Goal: Download file/media

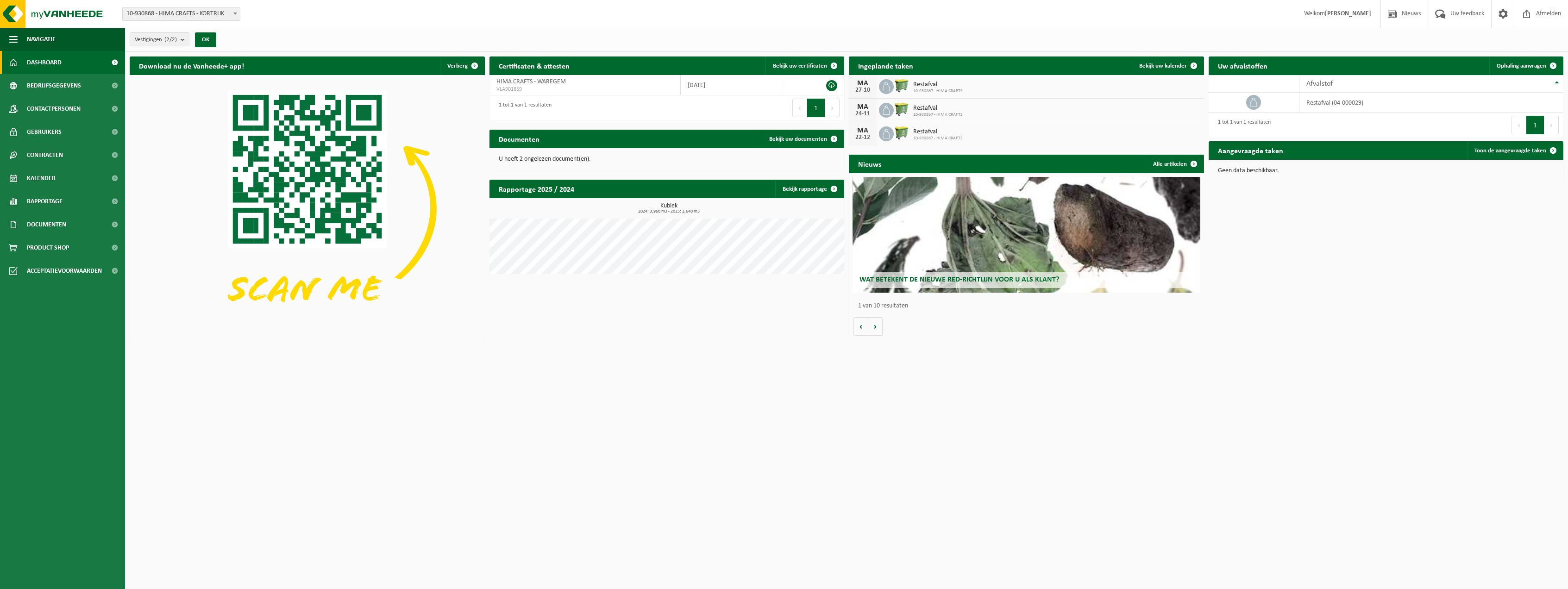
click at [530, 156] on p "U heeft 2 ongelezen document(en)." at bounding box center [667, 159] width 337 height 7
click at [802, 142] on link "Bekijk uw documenten" at bounding box center [802, 139] width 82 height 18
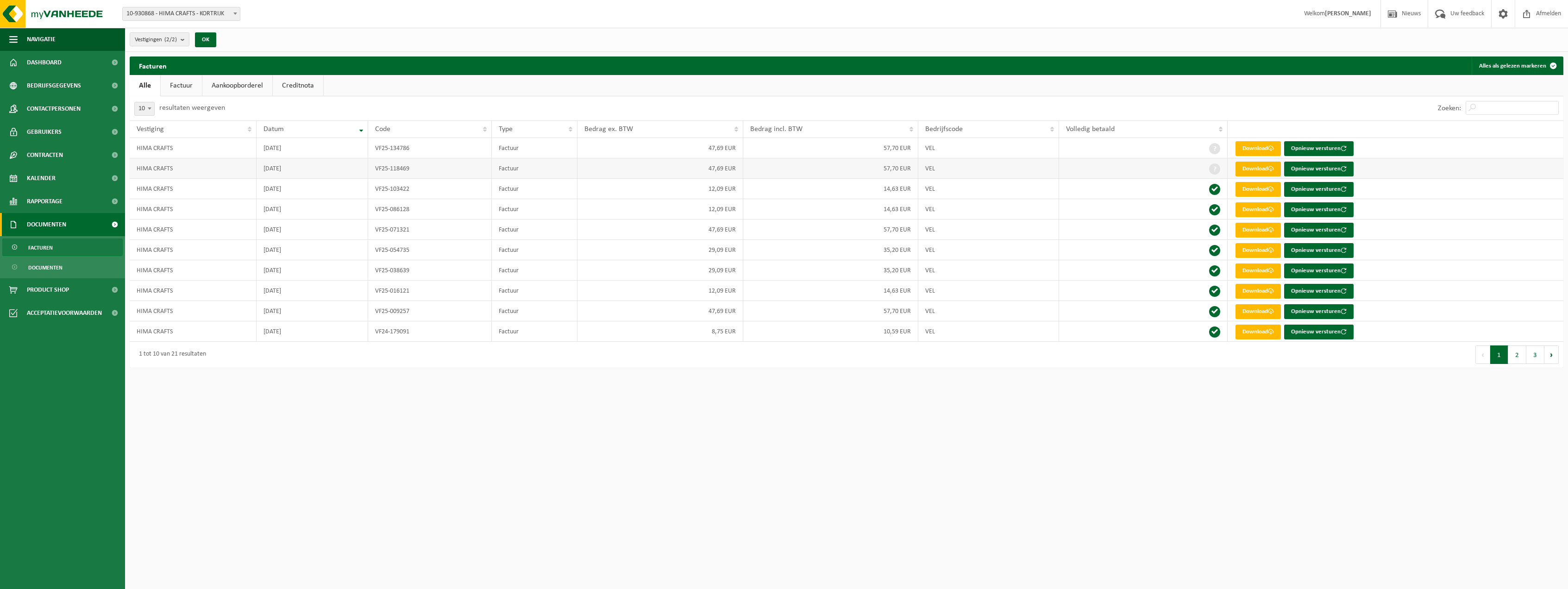
click at [1253, 171] on link "Download" at bounding box center [1258, 169] width 46 height 15
drag, startPoint x: 527, startPoint y: 20, endPoint x: 516, endPoint y: 0, distance: 22.8
click at [528, 19] on div "Vestiging: 10-930868 - HIMA CRAFTS - KORTRIJK 10-930867 - HIMA CRAFTS - WAREGEM…" at bounding box center [784, 14] width 1568 height 28
click at [1259, 143] on link "Download" at bounding box center [1258, 148] width 46 height 15
click at [1245, 229] on link "Download" at bounding box center [1258, 230] width 46 height 15
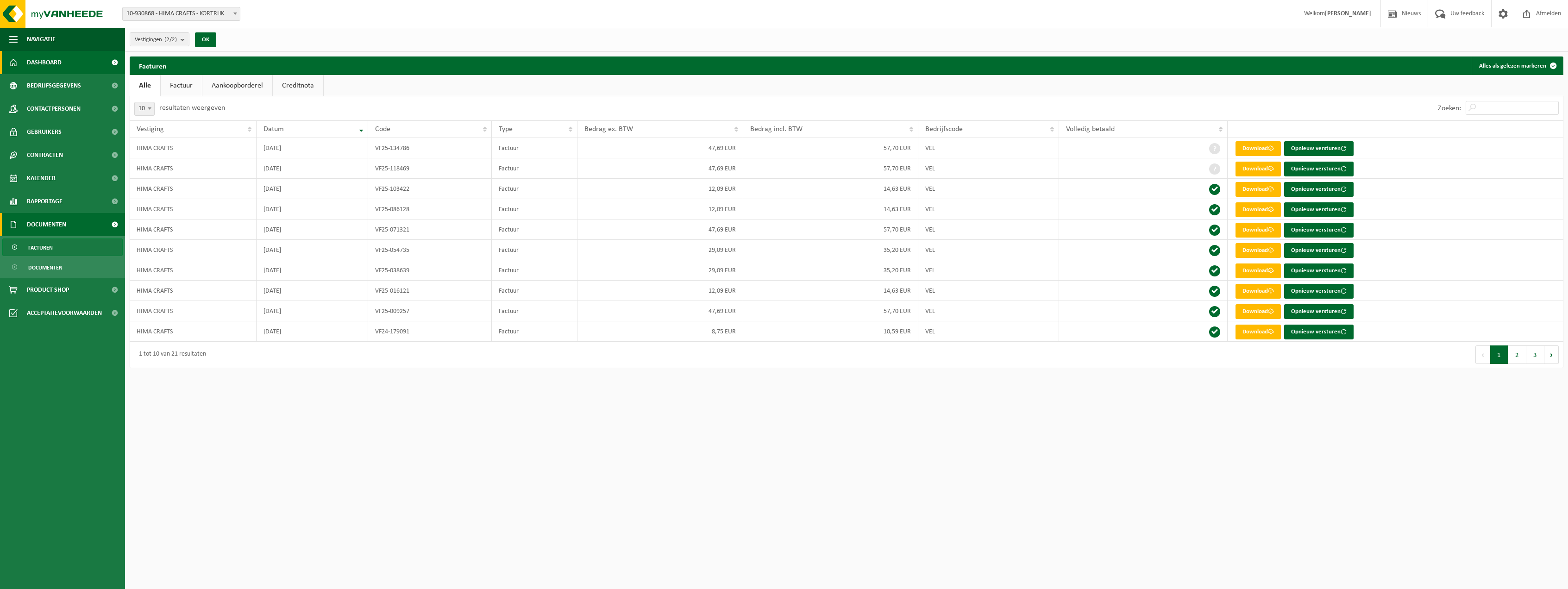
click at [52, 62] on span "Dashboard" at bounding box center [44, 63] width 35 height 23
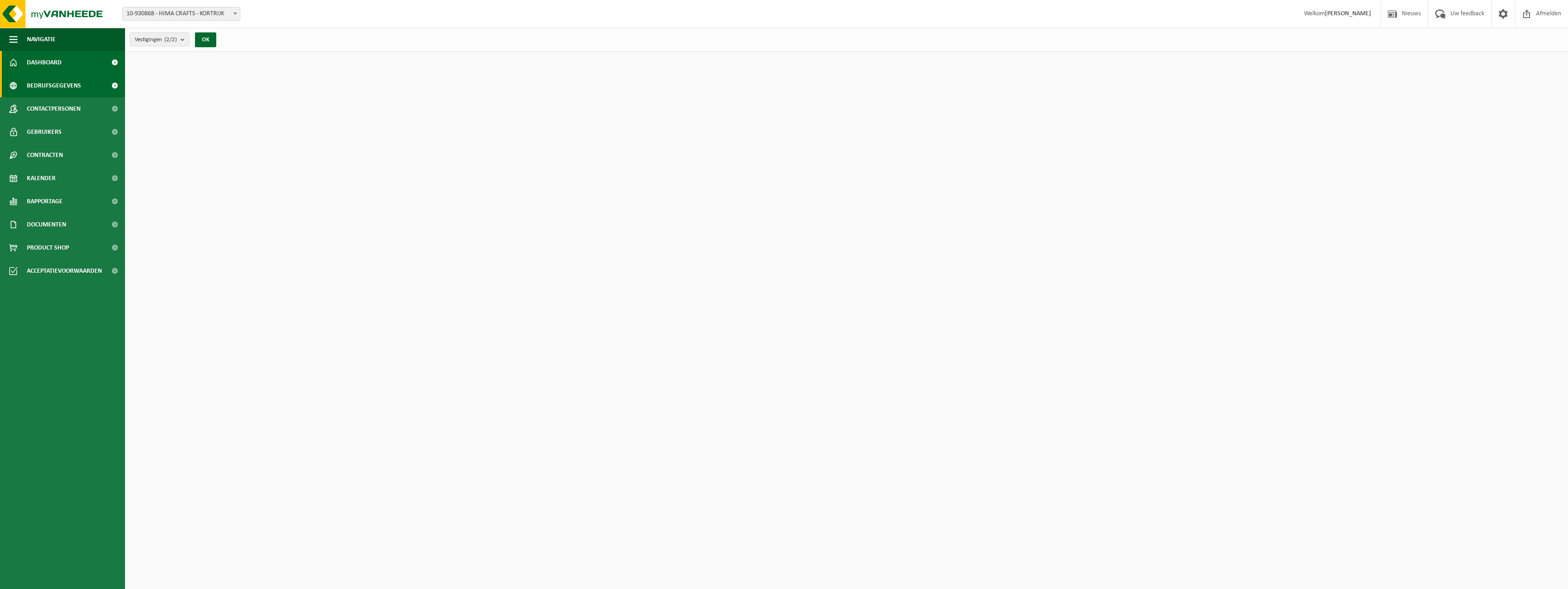
click at [58, 88] on span "Bedrijfsgegevens" at bounding box center [54, 86] width 54 height 23
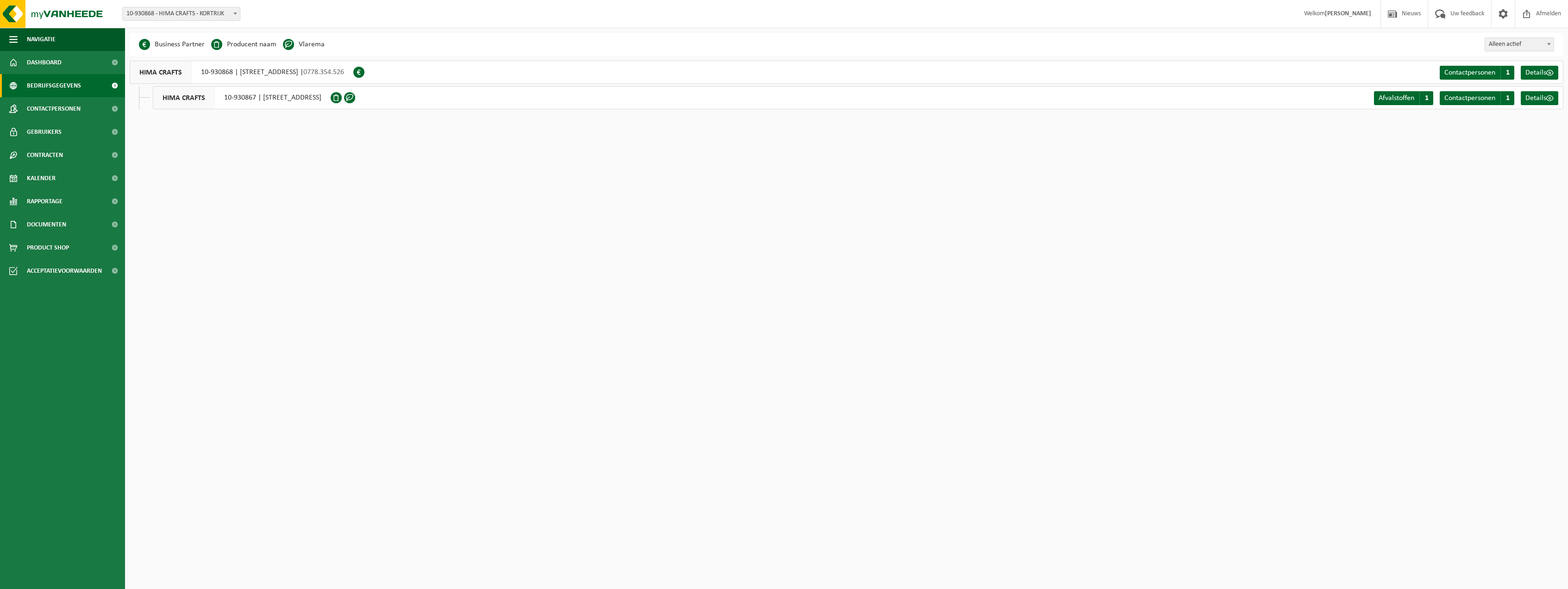
click at [301, 101] on div "HIMA CRAFTS 10-930867 | GROENBEK 2, 8790 WAREGEM" at bounding box center [242, 98] width 178 height 23
click at [1401, 13] on span "Nieuws" at bounding box center [1411, 13] width 24 height 27
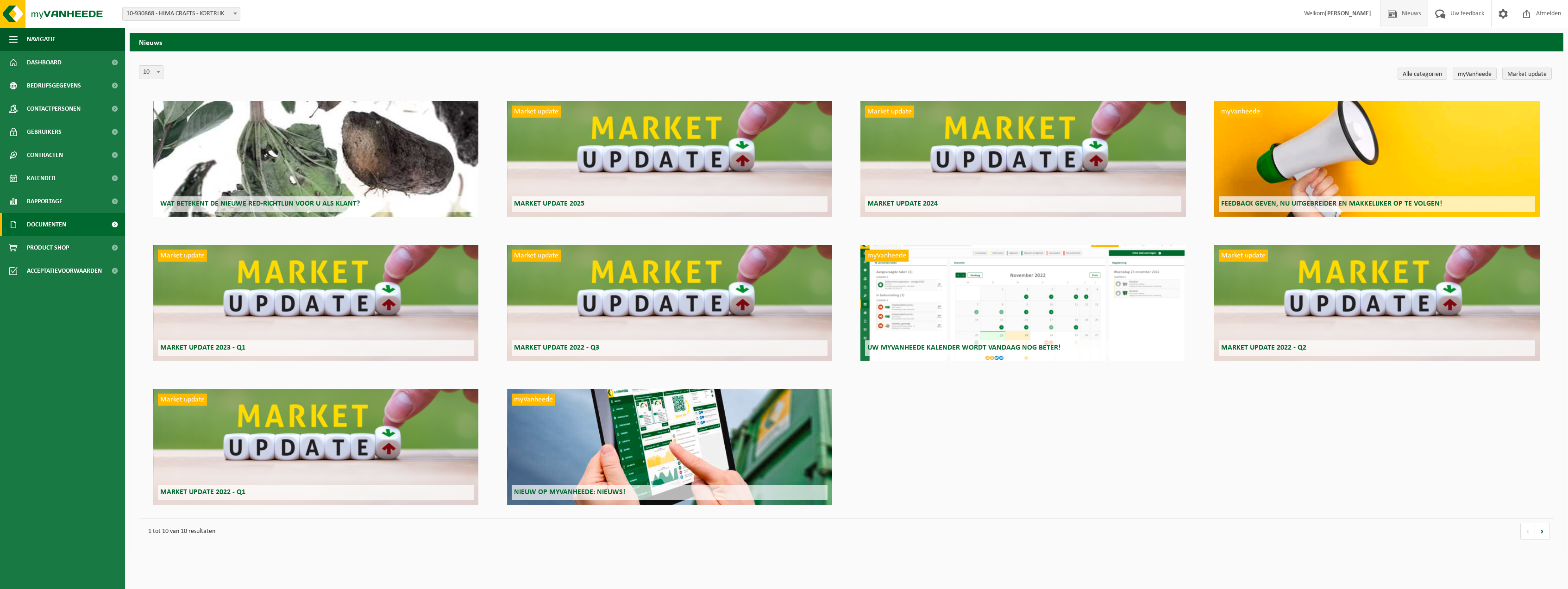
click at [58, 226] on span "Documenten" at bounding box center [46, 225] width 40 height 23
click at [41, 265] on span "Documenten" at bounding box center [45, 267] width 34 height 18
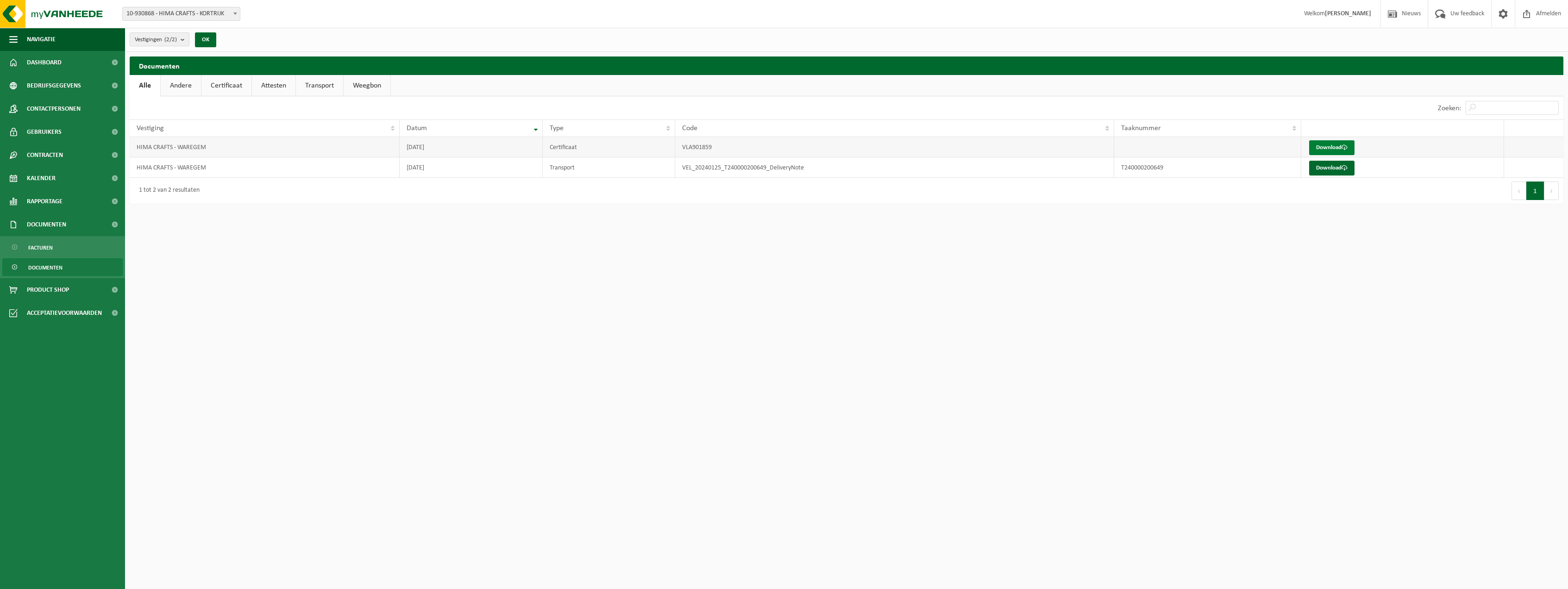
click at [1339, 146] on link "Download" at bounding box center [1332, 148] width 46 height 15
